Goal: Task Accomplishment & Management: Use online tool/utility

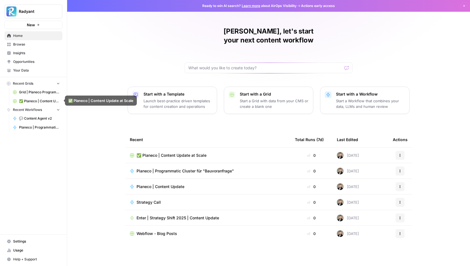
click at [32, 118] on span "💬 Content Agent v2" at bounding box center [39, 118] width 41 height 5
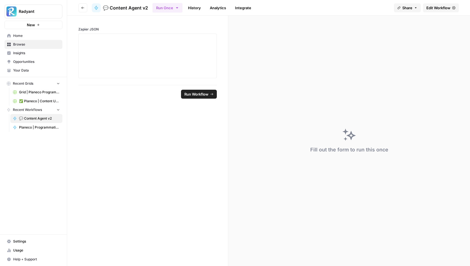
click at [436, 6] on span "Edit Workflow" at bounding box center [438, 8] width 24 height 6
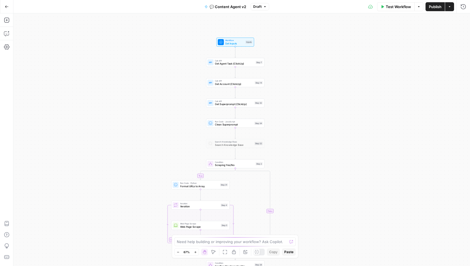
drag, startPoint x: 282, startPoint y: 56, endPoint x: 322, endPoint y: 130, distance: 83.7
click at [322, 130] on div "true false true false true false Workflow Set Inputs Inputs Call API Get Agent …" at bounding box center [241, 139] width 456 height 253
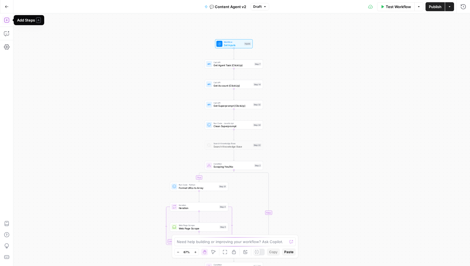
click at [9, 17] on button "Add Steps" at bounding box center [6, 20] width 9 height 9
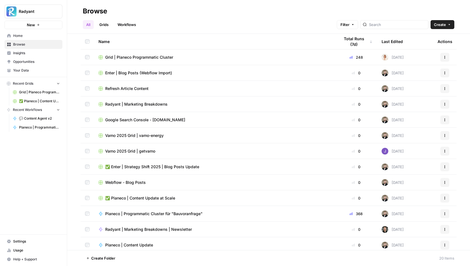
click at [21, 54] on span "Insights" at bounding box center [36, 53] width 47 height 5
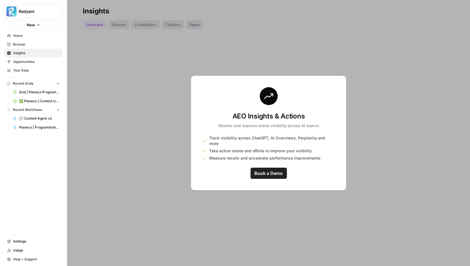
click at [32, 56] on link "Insights" at bounding box center [33, 53] width 58 height 9
click at [36, 61] on span "Opportunities" at bounding box center [36, 61] width 47 height 5
click at [35, 51] on span "Insights" at bounding box center [36, 53] width 47 height 5
